Goal: Check status: Check status

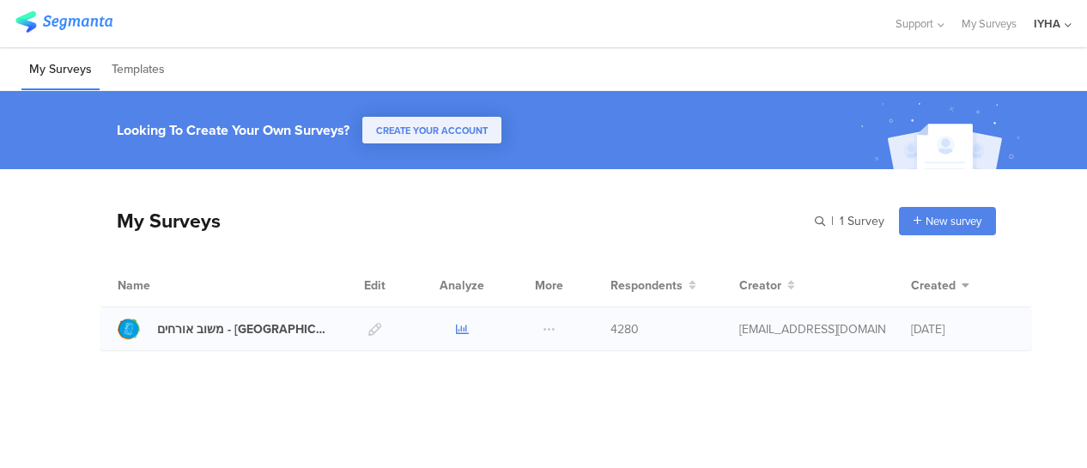
click at [467, 326] on icon at bounding box center [462, 329] width 13 height 13
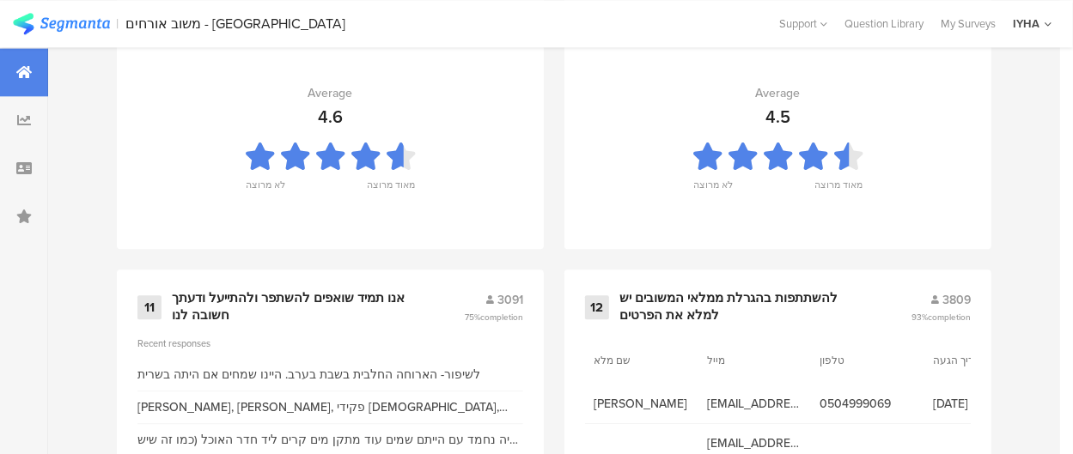
scroll to position [2100, 0]
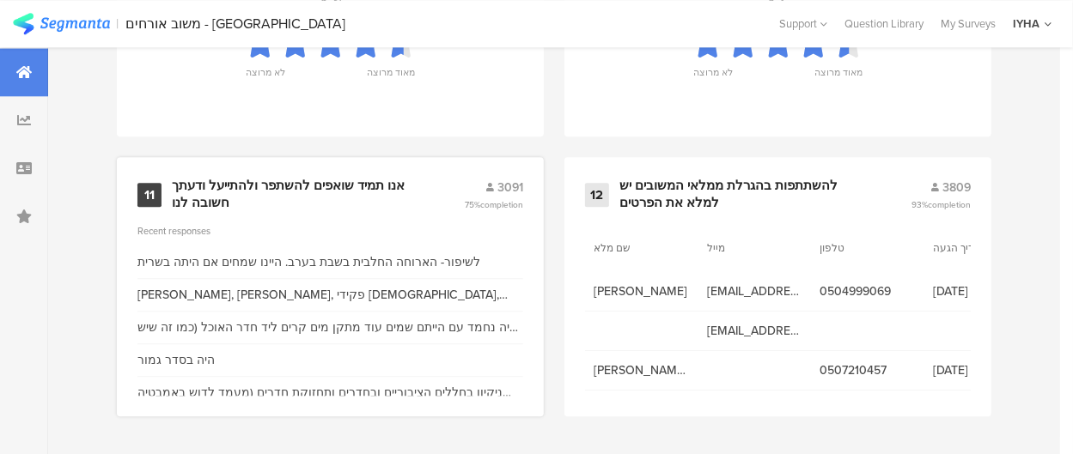
click at [373, 186] on div "אנו תמיד שואפים להשתפר ולהתייעל ודעתך חשובה לנו" at bounding box center [297, 194] width 251 height 33
